Goal: Task Accomplishment & Management: Manage account settings

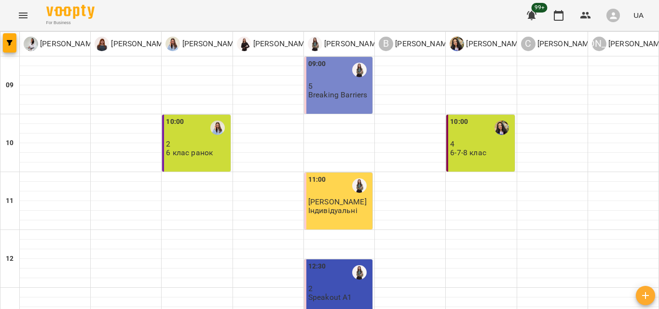
scroll to position [88, 0]
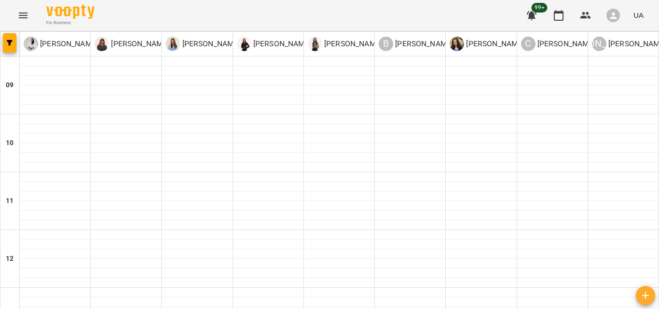
scroll to position [383, 0]
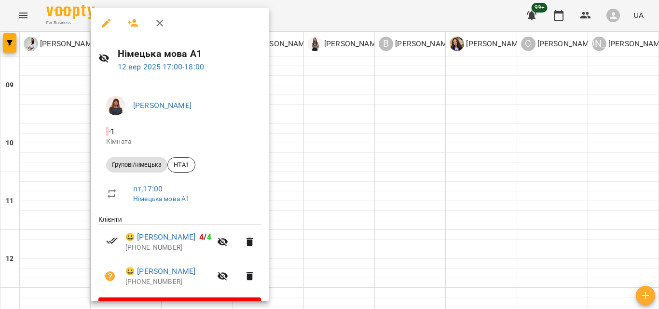
click at [164, 23] on icon "button" at bounding box center [160, 23] width 12 height 12
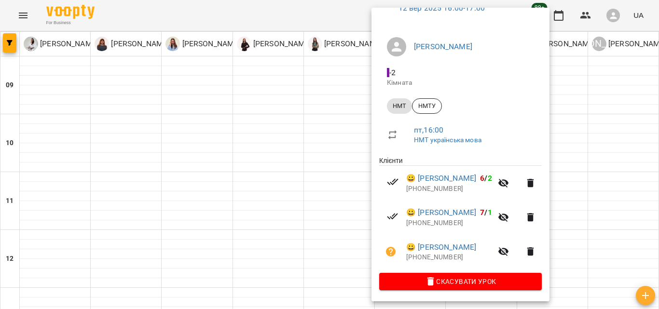
scroll to position [61, 0]
click at [515, 250] on button "button" at bounding box center [503, 251] width 23 height 23
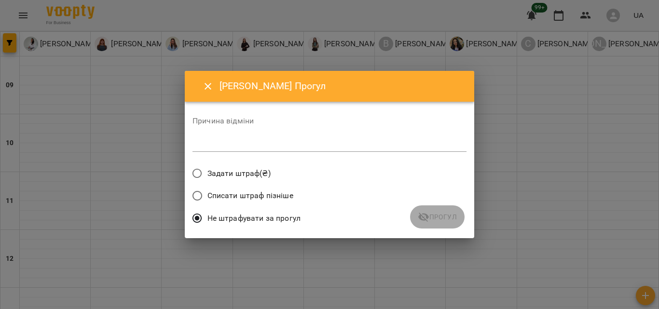
click at [233, 137] on div "*" at bounding box center [329, 143] width 274 height 15
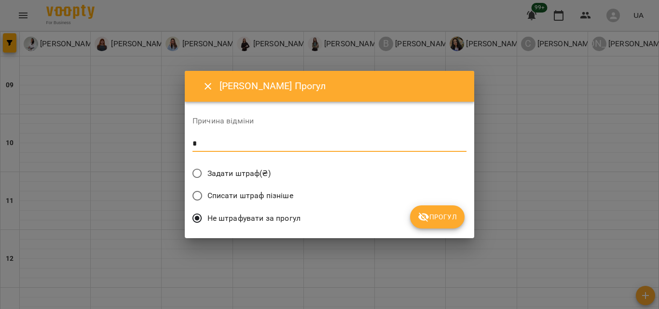
type textarea "*"
click at [444, 215] on span "Прогул" at bounding box center [436, 217] width 39 height 12
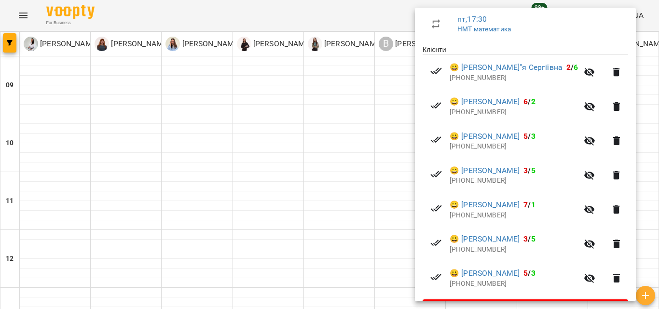
scroll to position [193, 0]
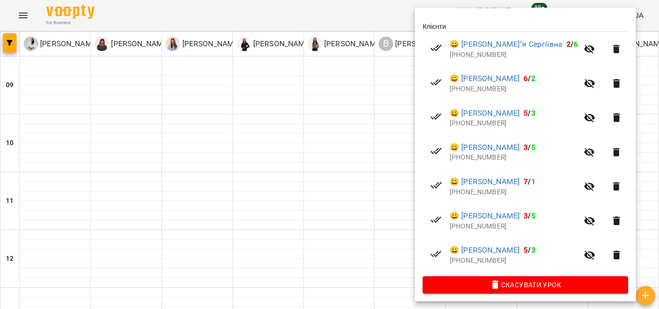
click at [377, 247] on div at bounding box center [329, 154] width 659 height 309
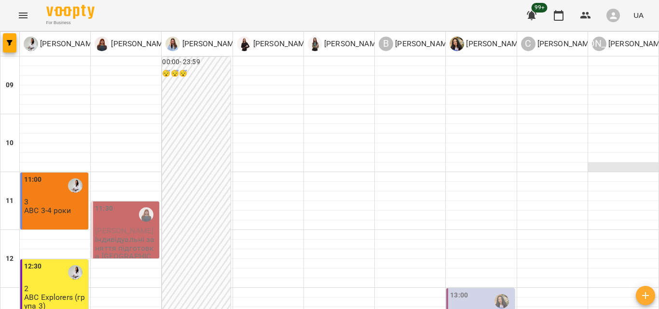
scroll to position [0, 0]
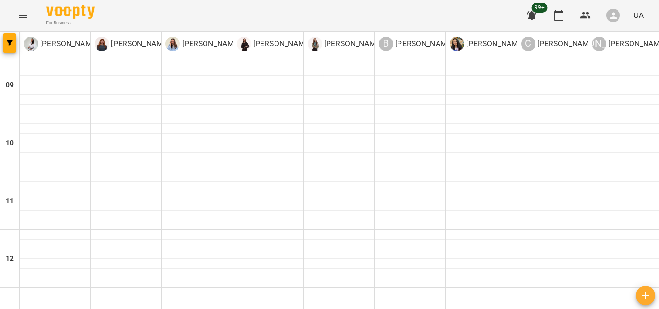
scroll to position [448, 0]
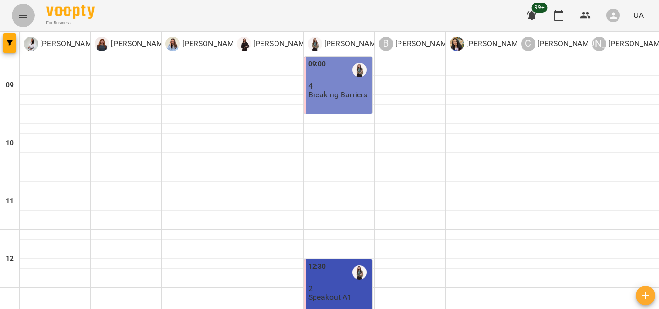
click at [20, 12] on icon "Menu" at bounding box center [23, 16] width 12 height 12
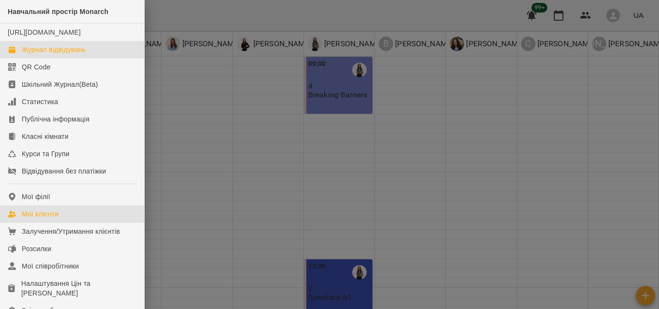
click at [32, 219] on div "Мої клієнти" at bounding box center [40, 214] width 37 height 10
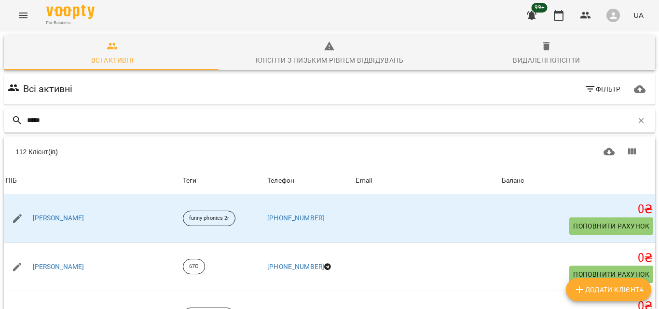
type input "******"
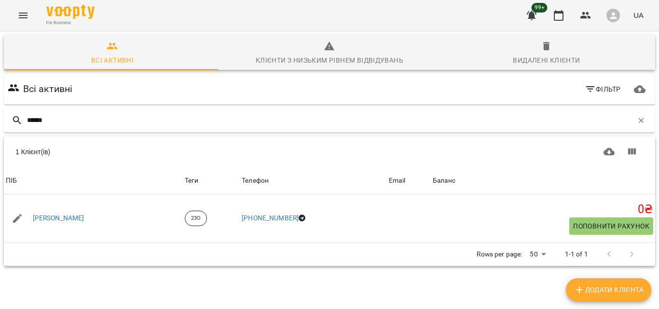
drag, startPoint x: 63, startPoint y: 117, endPoint x: 0, endPoint y: 105, distance: 63.9
click at [0, 105] on div "Всі активні Клієнти з низьким рівнем відвідувань Видалені клієнти Всі активні Ф…" at bounding box center [329, 184] width 662 height 310
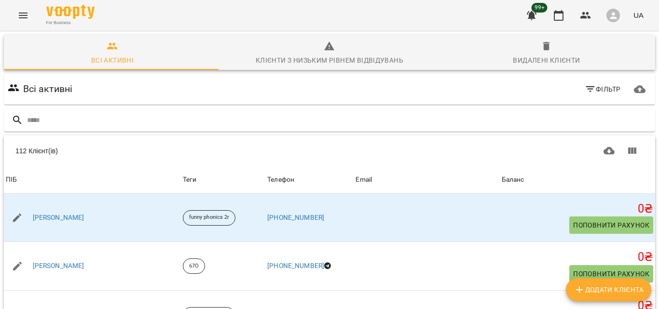
click at [7, 13] on div "For Business 99+ UA" at bounding box center [329, 15] width 659 height 31
click at [30, 10] on button "Menu" at bounding box center [23, 15] width 23 height 23
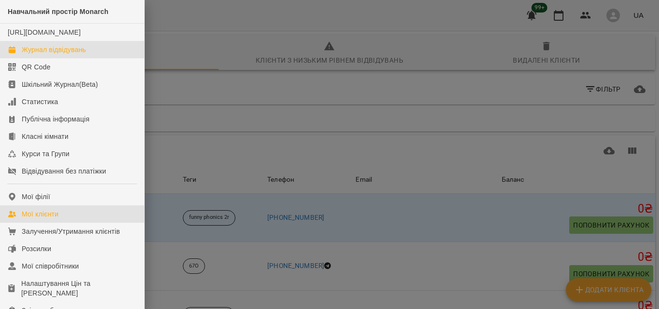
click at [52, 54] on div "Журнал відвідувань" at bounding box center [54, 50] width 64 height 10
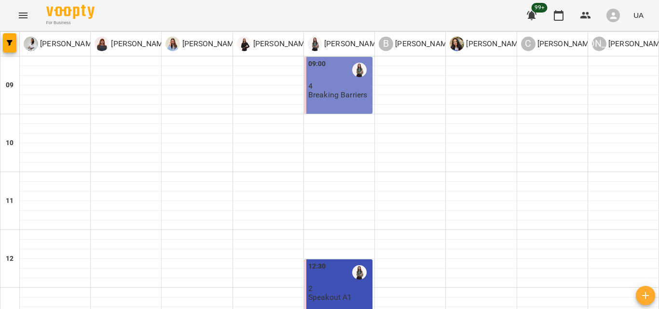
scroll to position [251, 0]
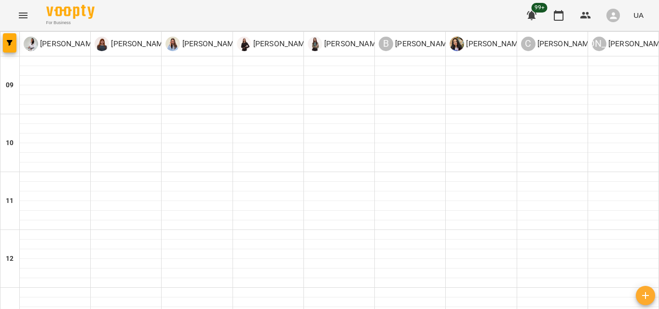
scroll to position [428, 0]
